Goal: Information Seeking & Learning: Find specific fact

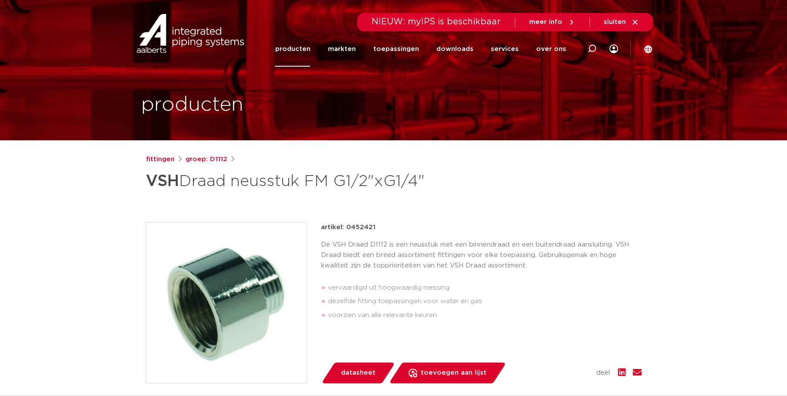
drag, startPoint x: 346, startPoint y: 226, endPoint x: 379, endPoint y: 226, distance: 33.1
click at [379, 226] on div "artikel: 0452421" at bounding box center [481, 227] width 321 height 10
drag, startPoint x: 379, startPoint y: 226, endPoint x: 365, endPoint y: 226, distance: 13.9
copy p "0452421"
click at [455, 21] on span "NIEUW: myIPS is beschikbaar" at bounding box center [436, 21] width 129 height 9
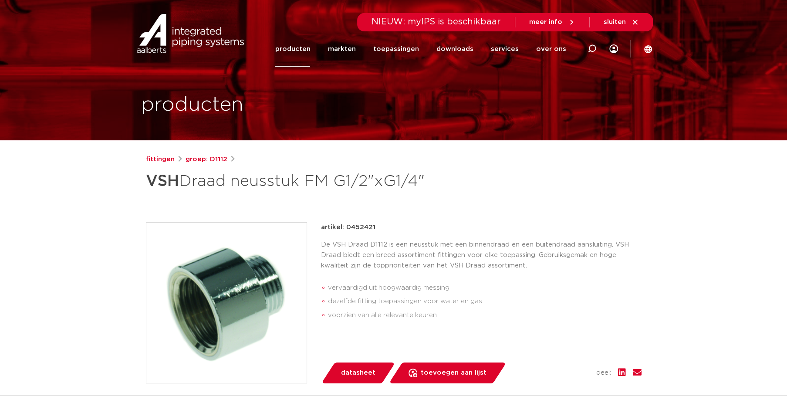
click at [419, 23] on span "NIEUW: myIPS is beschikbaar" at bounding box center [436, 21] width 129 height 9
drag, startPoint x: 409, startPoint y: 25, endPoint x: 502, endPoint y: 30, distance: 93.4
click at [502, 30] on div "NIEUW: myIPS is beschikbaar meer info sluiten" at bounding box center [505, 22] width 295 height 18
drag, startPoint x: 502, startPoint y: 30, endPoint x: 461, endPoint y: 23, distance: 42.0
drag, startPoint x: 461, startPoint y: 23, endPoint x: 426, endPoint y: 47, distance: 42.5
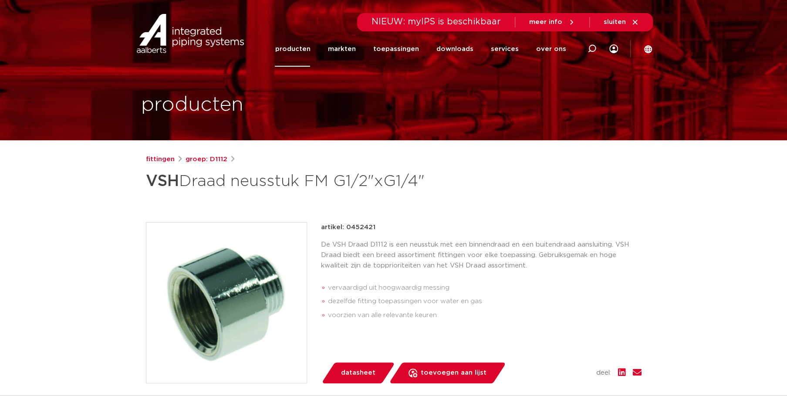
click at [426, 47] on li "toepassingen" at bounding box center [395, 48] width 63 height 35
drag, startPoint x: 411, startPoint y: 23, endPoint x: 499, endPoint y: 25, distance: 88.0
click at [499, 25] on span "NIEUW: myIPS is beschikbaar" at bounding box center [436, 21] width 129 height 9
drag, startPoint x: 499, startPoint y: 25, endPoint x: 477, endPoint y: 35, distance: 25.0
click at [477, 35] on li "downloads alle downloads certificaten cad en andere software epd documentatie t…" at bounding box center [454, 48] width 54 height 35
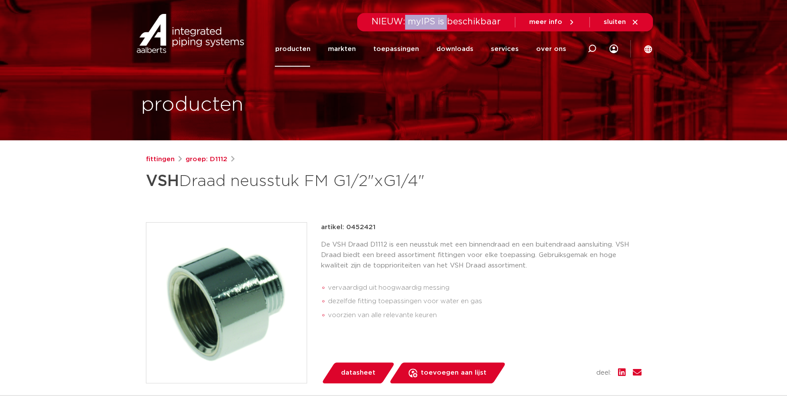
drag, startPoint x: 410, startPoint y: 21, endPoint x: 451, endPoint y: 25, distance: 41.6
click at [451, 25] on span "NIEUW: myIPS is beschikbaar" at bounding box center [436, 21] width 129 height 9
drag, startPoint x: 451, startPoint y: 25, endPoint x: 429, endPoint y: 30, distance: 22.8
click at [430, 30] on div "NIEUW: myIPS is beschikbaar meer info sluiten" at bounding box center [505, 22] width 295 height 18
drag, startPoint x: 413, startPoint y: 22, endPoint x: 502, endPoint y: 24, distance: 89.8
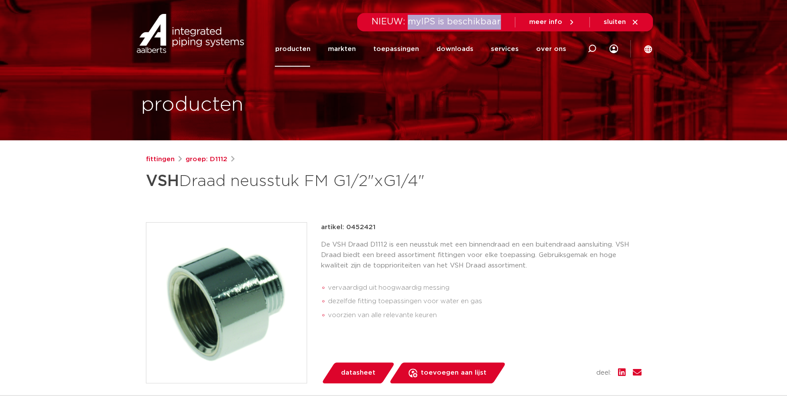
click at [501, 24] on span "NIEUW: myIPS is beschikbaar" at bounding box center [436, 21] width 129 height 9
drag, startPoint x: 502, startPoint y: 24, endPoint x: 461, endPoint y: 21, distance: 41.5
click at [461, 21] on span "NIEUW: myIPS is beschikbaar" at bounding box center [436, 21] width 129 height 9
